Goal: Task Accomplishment & Management: Use online tool/utility

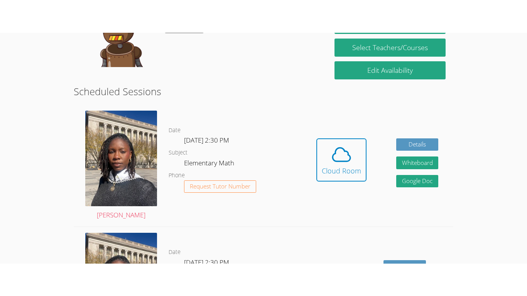
scroll to position [167, 0]
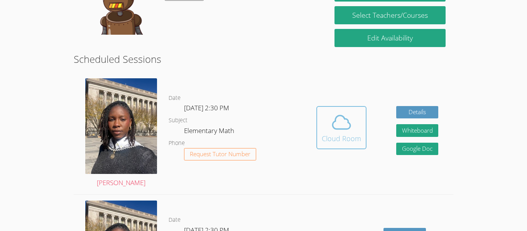
click at [335, 145] on button "Cloud Room" at bounding box center [341, 127] width 50 height 43
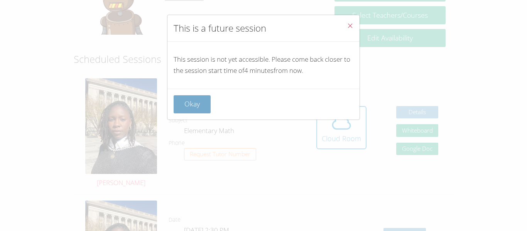
click at [192, 104] on button "Okay" at bounding box center [191, 104] width 37 height 18
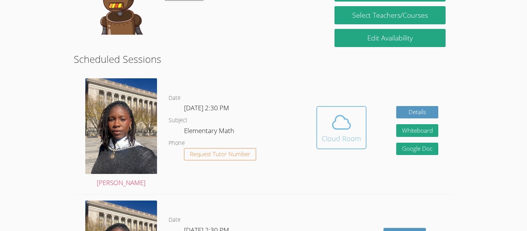
click at [331, 133] on div "Cloud Room" at bounding box center [341, 138] width 39 height 11
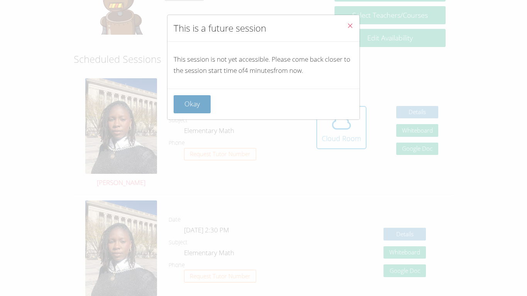
click at [200, 99] on button "Okay" at bounding box center [191, 104] width 37 height 18
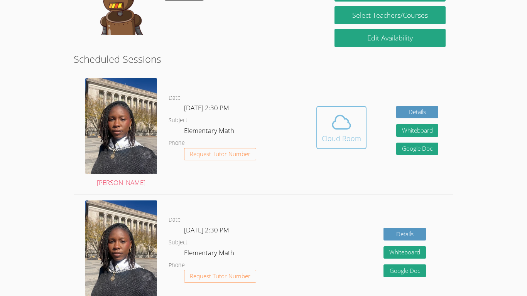
click at [345, 144] on button "Cloud Room" at bounding box center [341, 127] width 50 height 43
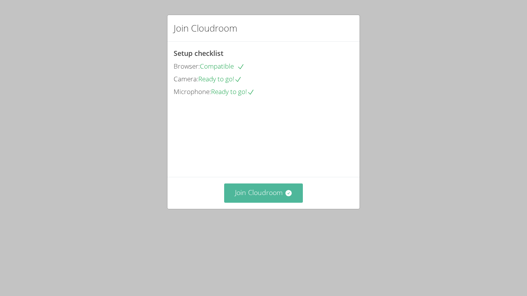
click at [250, 202] on button "Join Cloudroom" at bounding box center [263, 193] width 79 height 19
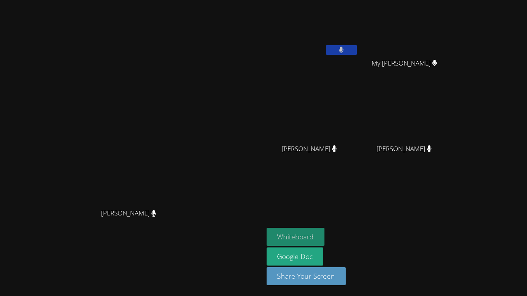
click at [278, 237] on button "Whiteboard" at bounding box center [295, 237] width 58 height 18
click at [342, 46] on button at bounding box center [341, 50] width 31 height 10
click at [348, 53] on button at bounding box center [341, 50] width 31 height 10
click at [326, 52] on button at bounding box center [341, 50] width 31 height 10
click at [308, 170] on div "[PERSON_NAME]" at bounding box center [312, 155] width 92 height 31
